Goal: Information Seeking & Learning: Learn about a topic

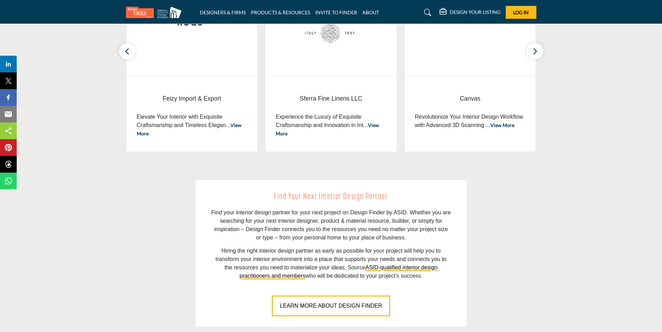
scroll to position [348, 0]
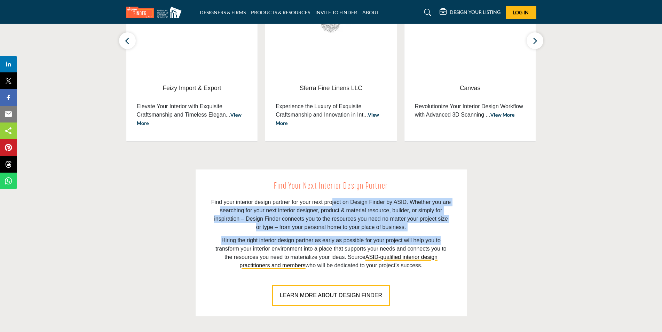
drag, startPoint x: 333, startPoint y: 202, endPoint x: 453, endPoint y: 231, distance: 123.4
click at [453, 231] on div "Find Your Next Interior Design Partner Find your interior design partner for yo…" at bounding box center [331, 243] width 271 height 147
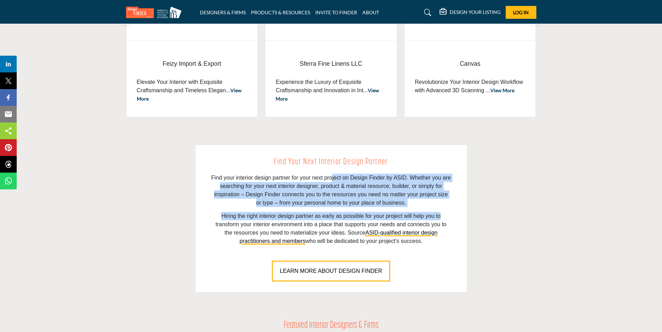
scroll to position [383, 0]
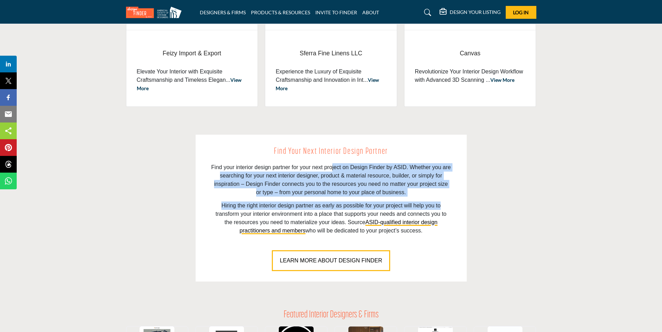
click at [327, 264] on button "LEARN MORE ABOUT DESIGN FINDER" at bounding box center [331, 260] width 118 height 21
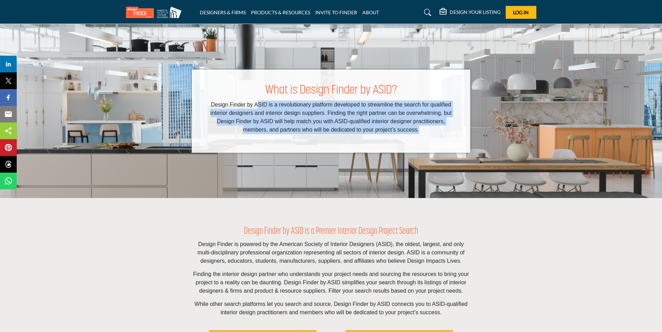
drag, startPoint x: 256, startPoint y: 102, endPoint x: 420, endPoint y: 132, distance: 166.6
click at [420, 132] on p "Design Finder by ASID is a revolutionary platform developed to streamline the s…" at bounding box center [331, 117] width 251 height 33
click at [257, 122] on p "Design Finder by ASID is a revolutionary platform developed to streamline the s…" at bounding box center [331, 117] width 251 height 33
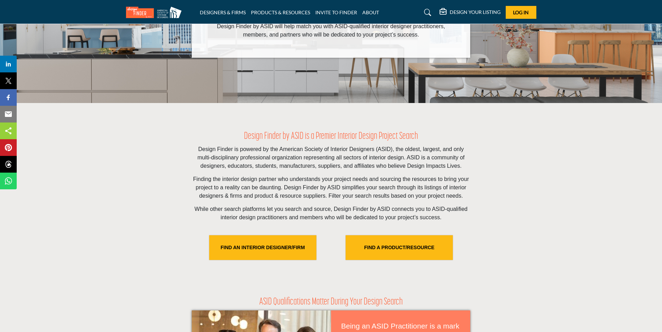
scroll to position [104, 0]
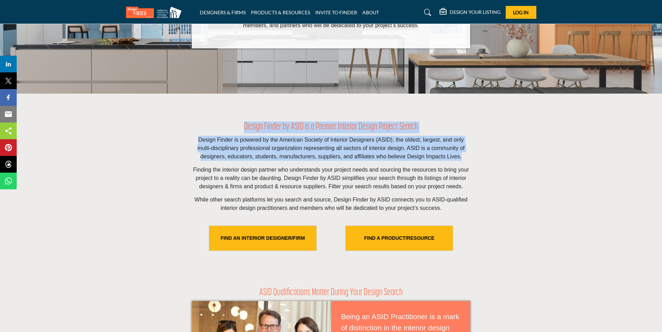
drag, startPoint x: 235, startPoint y: 125, endPoint x: 467, endPoint y: 156, distance: 234.6
click at [467, 156] on div "Design Finder by ASID is a Premier Interior Design Project Search Design Finder…" at bounding box center [331, 190] width 278 height 138
click at [467, 156] on p "Design Finder is powered by the American Society of Interior Designers (ASID), …" at bounding box center [331, 148] width 278 height 25
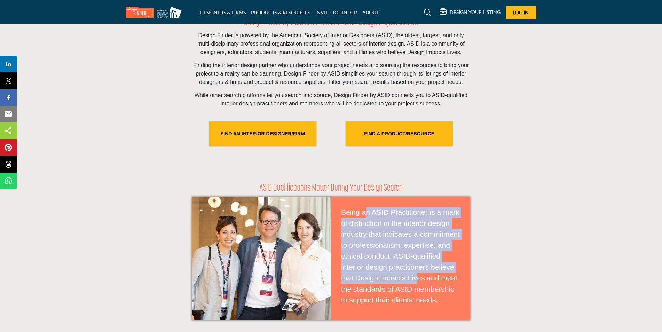
scroll to position [244, 0]
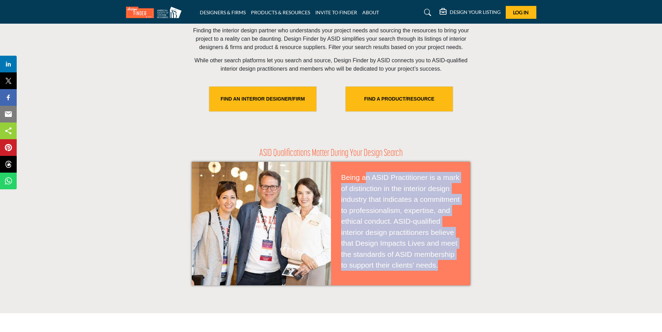
drag, startPoint x: 364, startPoint y: 215, endPoint x: 413, endPoint y: 278, distance: 79.2
click at [413, 278] on div "Being an ASID Practitioner is a mark of distinction in the interior design indu…" at bounding box center [400, 224] width 139 height 124
